Goal: Obtain resource: Obtain resource

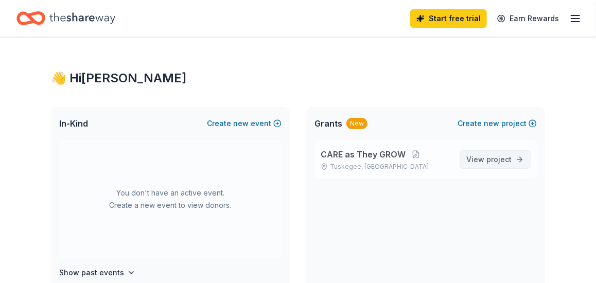
click at [504, 159] on span "project" at bounding box center [498, 159] width 25 height 9
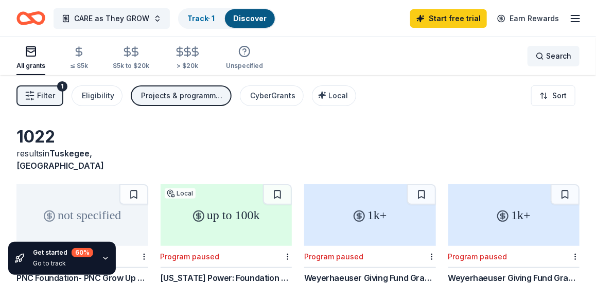
click at [552, 56] on span "Search" at bounding box center [558, 56] width 25 height 12
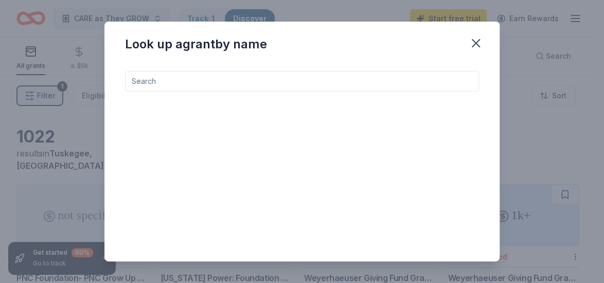
click at [153, 78] on input at bounding box center [302, 81] width 354 height 21
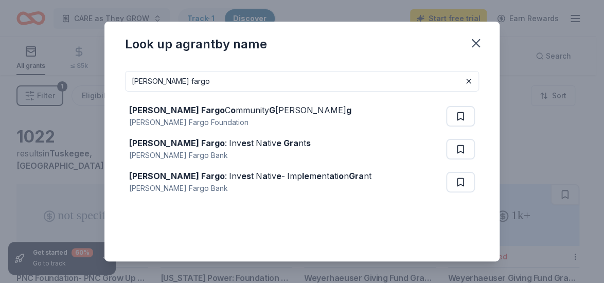
type input "[PERSON_NAME] fargo"
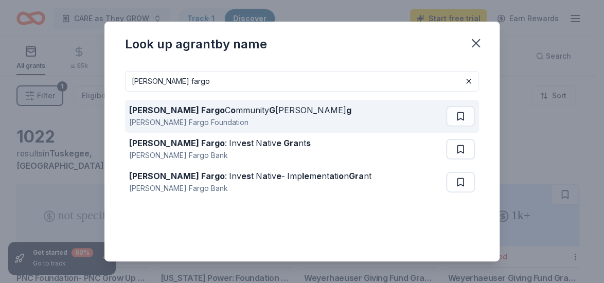
click at [171, 117] on div "[PERSON_NAME] Fargo Foundation" at bounding box center [240, 122] width 222 height 12
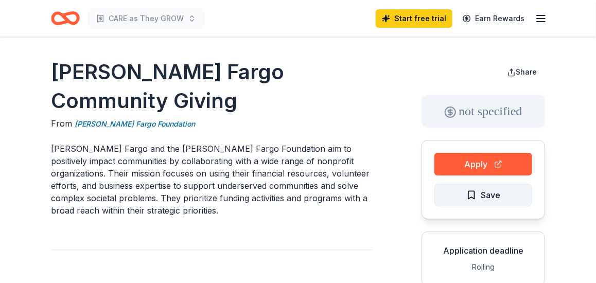
click at [470, 192] on span "Save" at bounding box center [483, 194] width 34 height 13
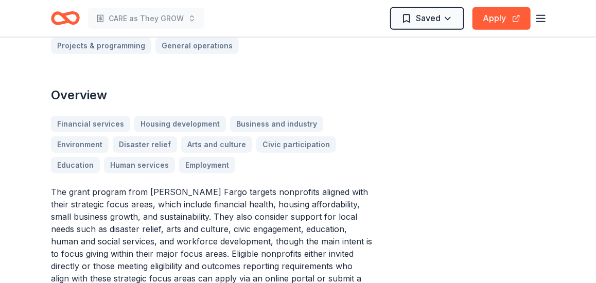
scroll to position [289, 0]
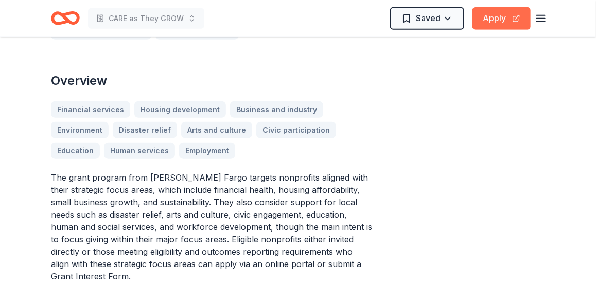
click at [518, 15] on button "Apply" at bounding box center [501, 18] width 58 height 23
